Goal: Task Accomplishment & Management: Manage account settings

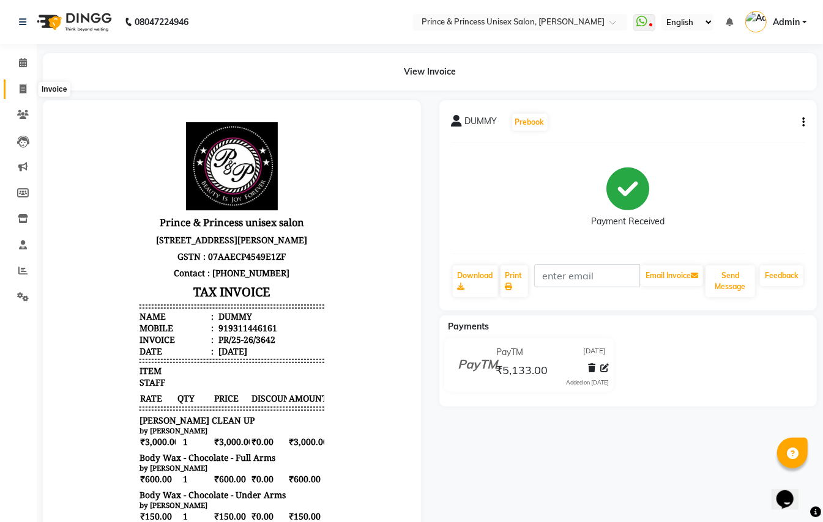
click at [23, 92] on icon at bounding box center [23, 88] width 7 height 9
select select "service"
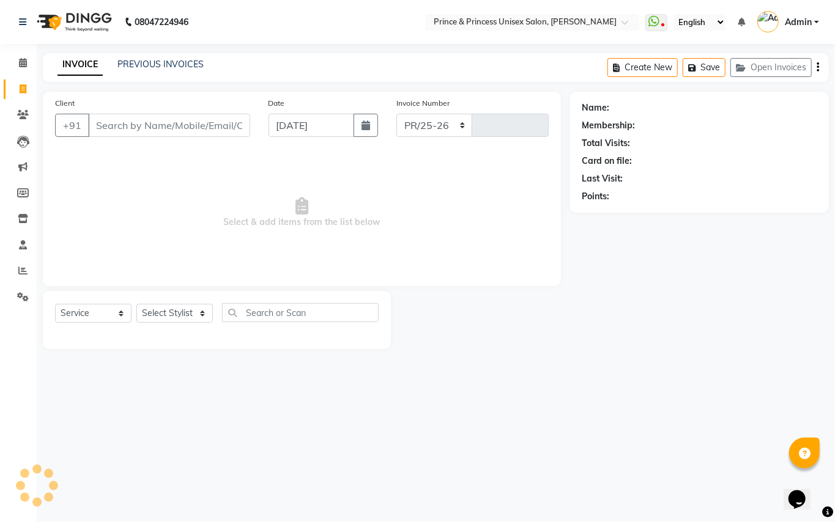
select select "3760"
type input "3648"
click at [761, 66] on button "Open Invoices" at bounding box center [770, 67] width 81 height 19
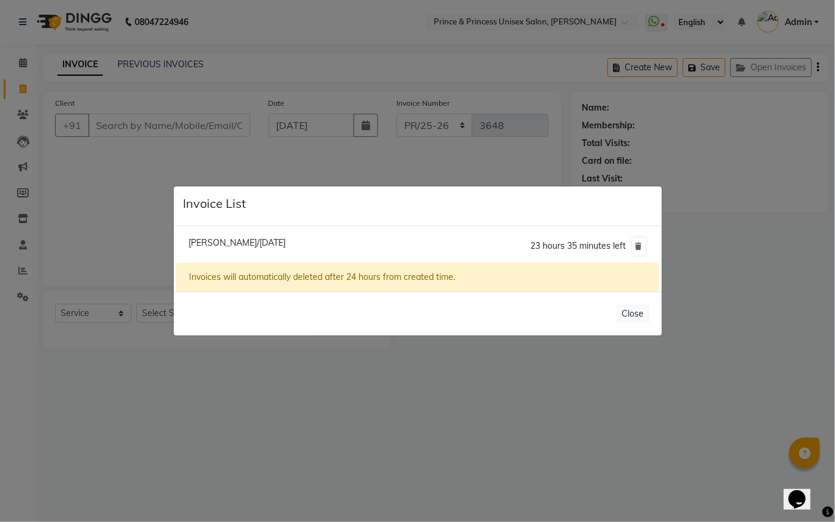
click at [259, 241] on span "[PERSON_NAME]/[DATE]" at bounding box center [236, 242] width 97 height 11
type input "9810239569"
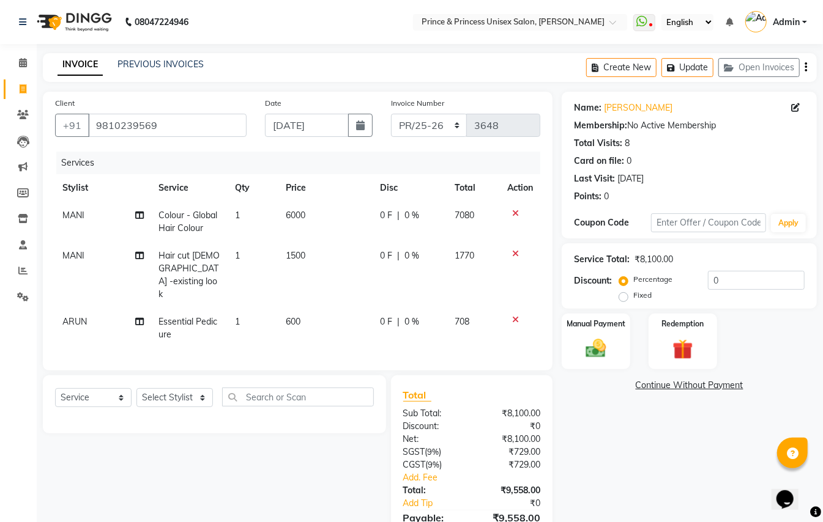
scroll to position [50, 0]
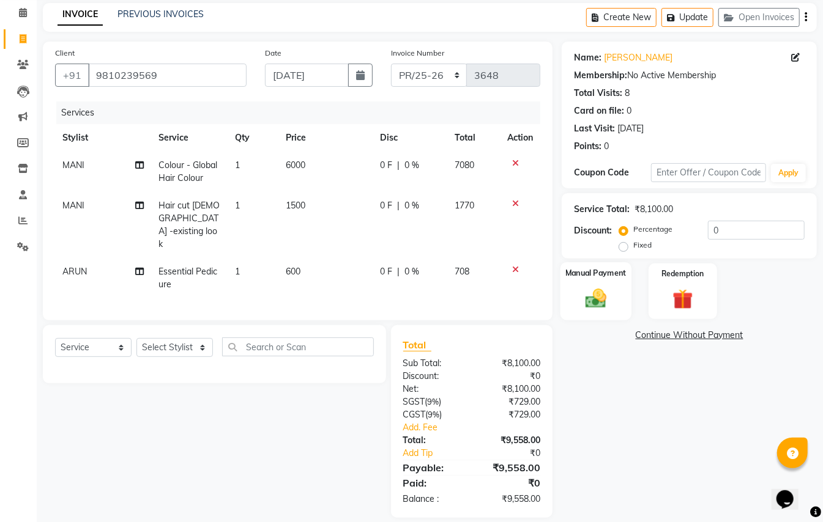
click at [614, 290] on div "Manual Payment" at bounding box center [595, 291] width 71 height 58
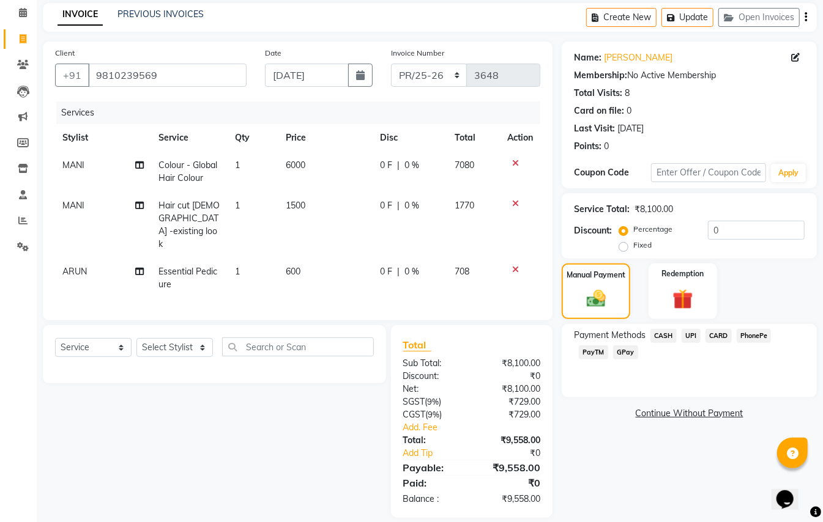
click at [718, 335] on span "CARD" at bounding box center [718, 336] width 26 height 14
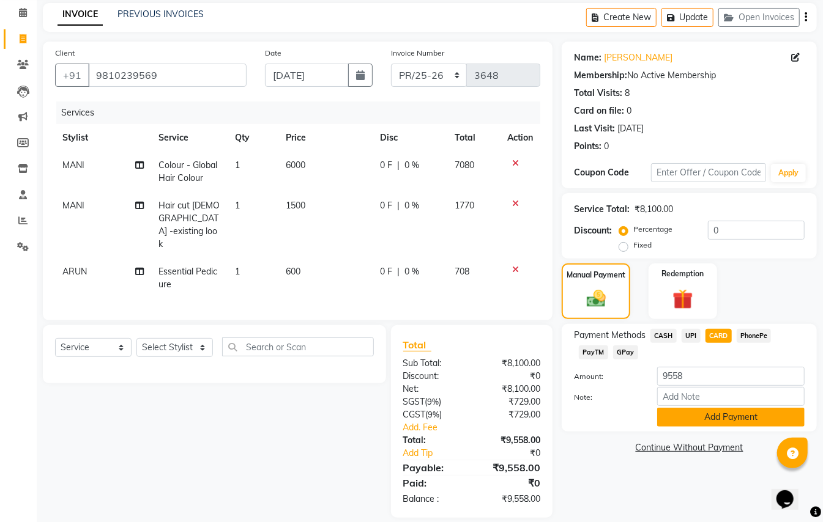
click at [721, 417] on button "Add Payment" at bounding box center [730, 417] width 147 height 19
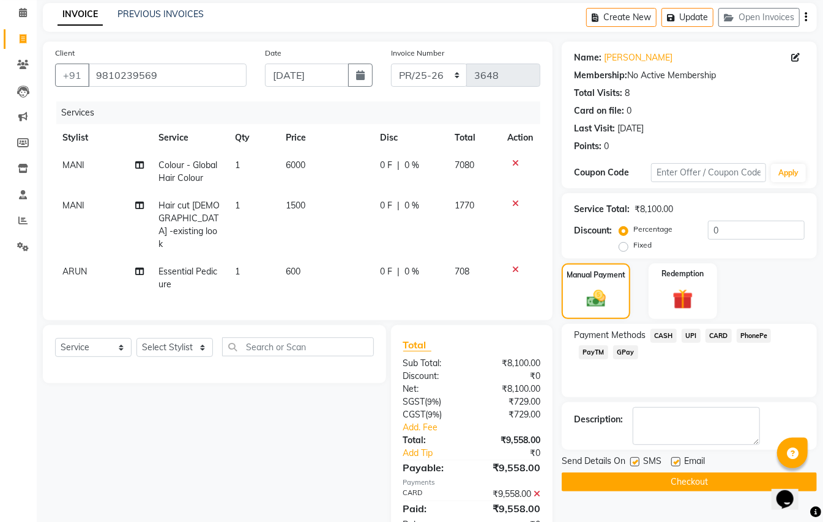
click at [730, 481] on button "Checkout" at bounding box center [688, 482] width 255 height 19
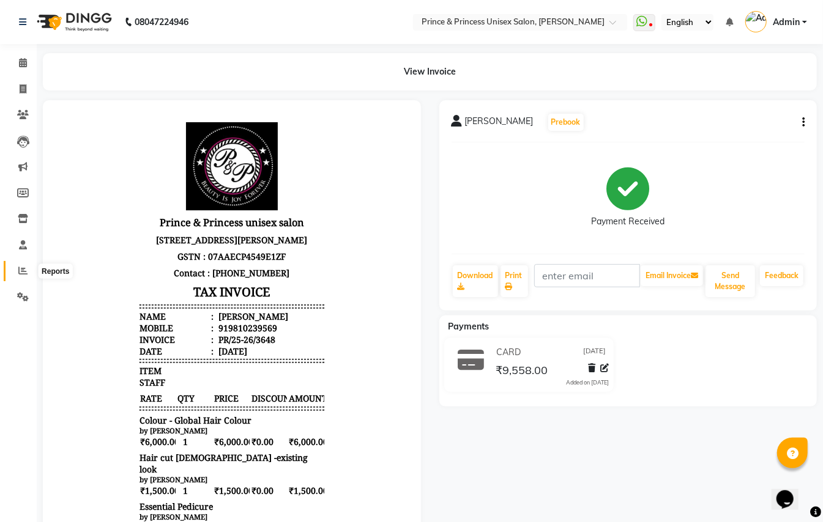
click at [21, 269] on icon at bounding box center [22, 270] width 9 height 9
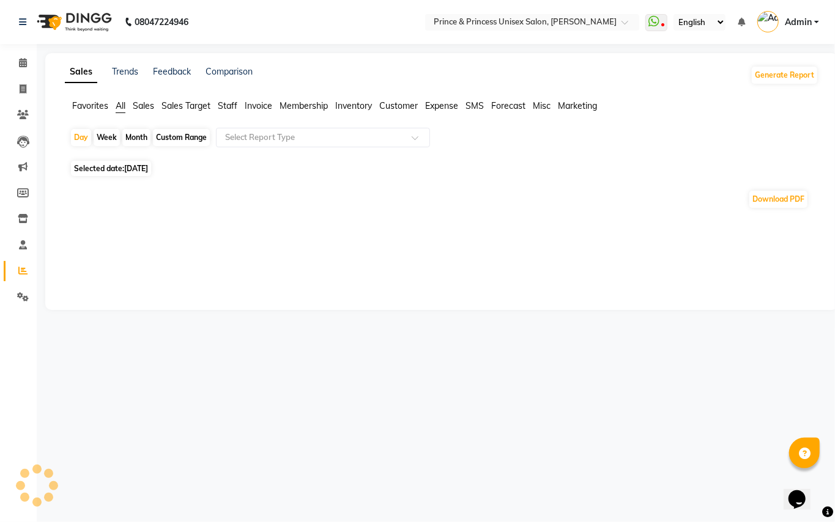
click at [225, 106] on span "Staff" at bounding box center [228, 105] width 20 height 11
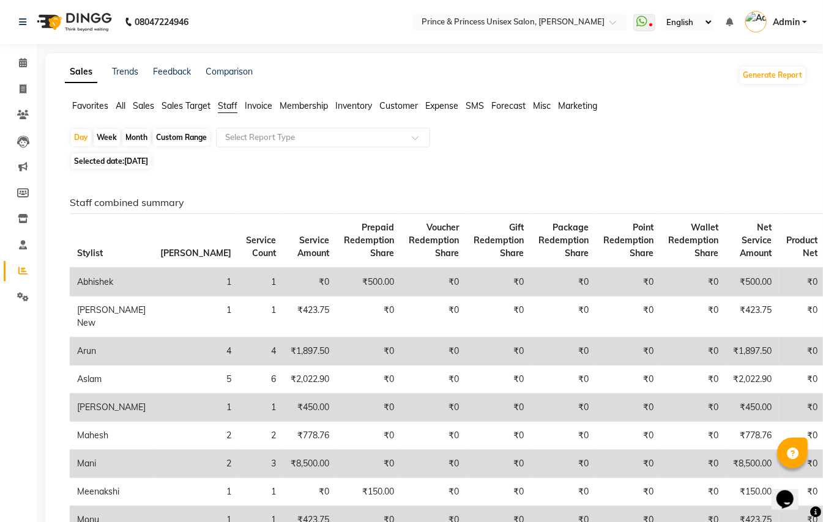
click at [235, 103] on span "Staff" at bounding box center [228, 105] width 20 height 11
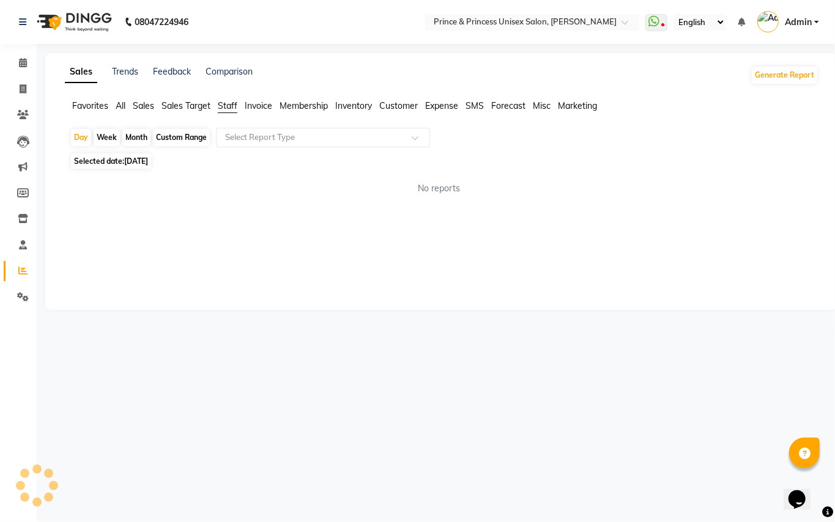
click at [138, 139] on div "Month" at bounding box center [136, 137] width 28 height 17
select select "9"
select select "2025"
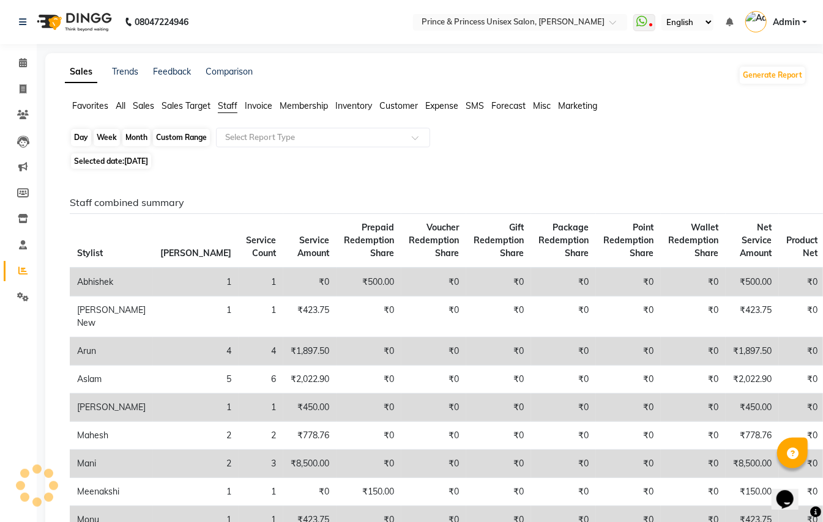
click at [137, 138] on div "Month" at bounding box center [136, 137] width 28 height 17
select select "9"
select select "2025"
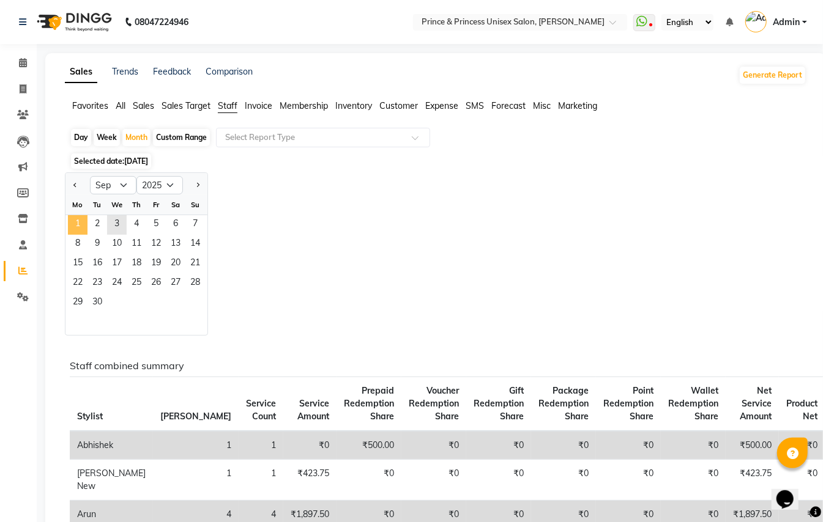
click at [77, 223] on span "1" at bounding box center [78, 225] width 20 height 20
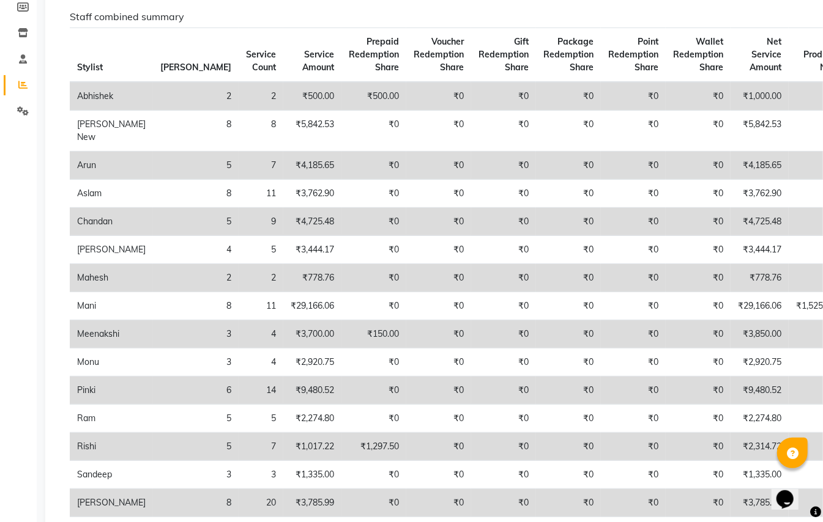
scroll to position [196, 0]
